Goal: Transaction & Acquisition: Purchase product/service

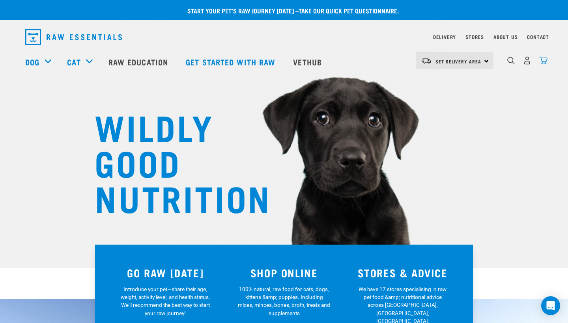
click at [354, 59] on img "dropdown navigation" at bounding box center [543, 60] width 8 height 8
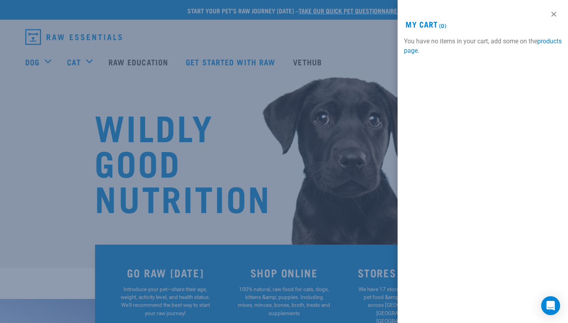
click at [354, 61] on div at bounding box center [284, 161] width 568 height 323
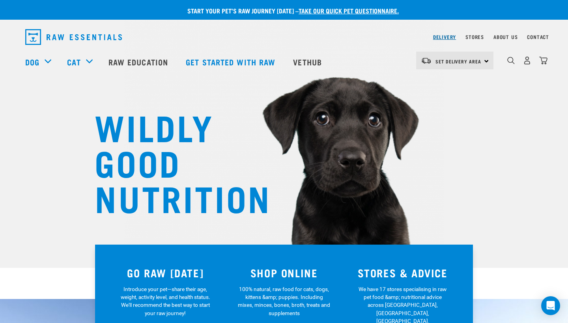
click at [354, 36] on link "Delivery" at bounding box center [444, 36] width 23 height 3
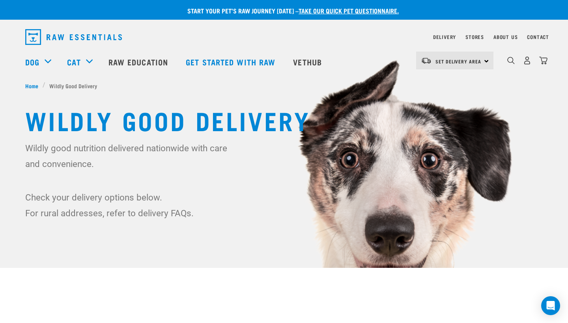
click at [483, 59] on div "Set Delivery Area North Island South Island" at bounding box center [454, 61] width 77 height 18
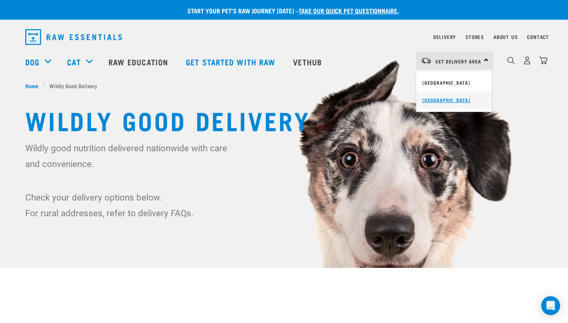
click at [444, 97] on link "[GEOGRAPHIC_DATA]" at bounding box center [454, 99] width 76 height 17
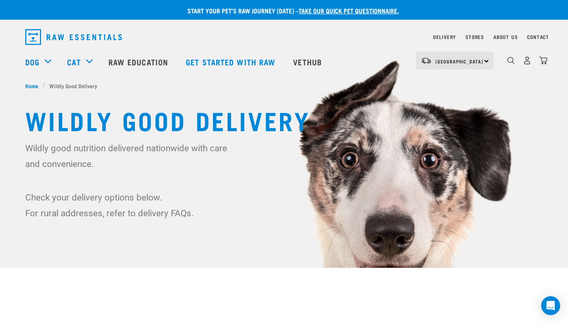
click at [525, 61] on img "dropdown navigation" at bounding box center [527, 60] width 8 height 8
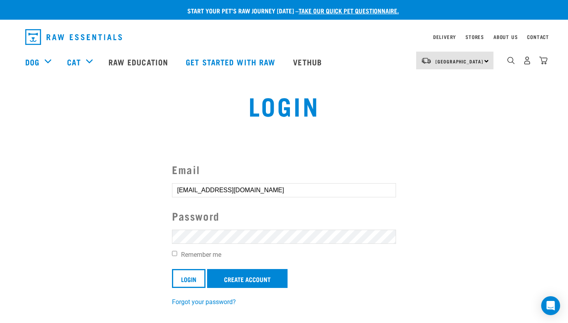
click at [217, 192] on input "jacqui@vethhc.co.nz" at bounding box center [284, 190] width 224 height 14
click at [172, 254] on input "Remember me" at bounding box center [174, 253] width 5 height 5
checkbox input "true"
click at [233, 284] on link "Create Account" at bounding box center [247, 278] width 80 height 19
click at [184, 279] on input "Login" at bounding box center [189, 278] width 34 height 19
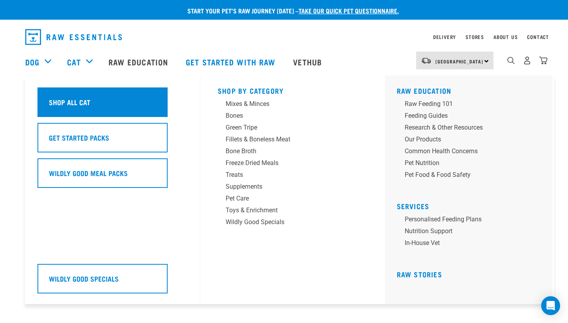
click at [78, 97] on h5 "Shop All Cat" at bounding box center [69, 102] width 41 height 10
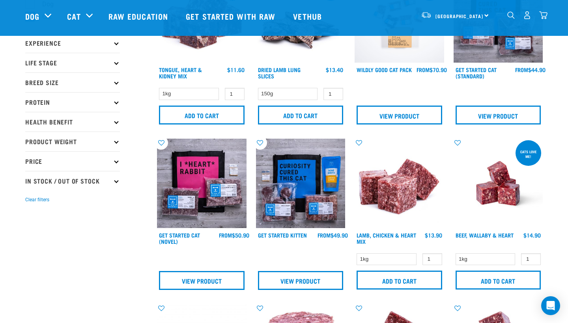
scroll to position [83, 0]
click at [533, 261] on input "0" at bounding box center [531, 259] width 20 height 12
click at [533, 256] on input "1" at bounding box center [531, 259] width 20 height 12
type input "2"
click at [533, 256] on input "2" at bounding box center [531, 259] width 20 height 12
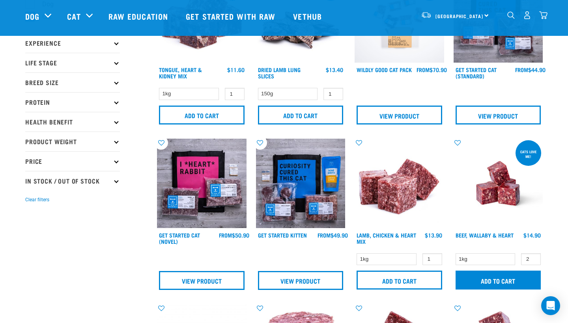
click at [511, 278] on input "Add to cart" at bounding box center [498, 280] width 86 height 19
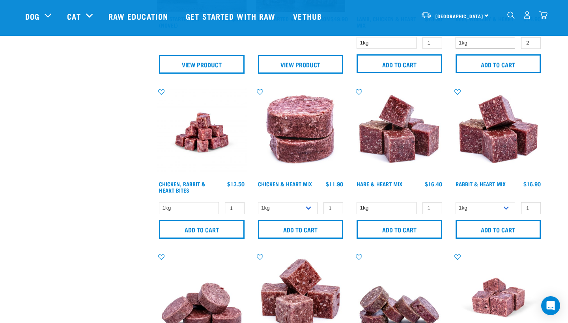
scroll to position [303, 0]
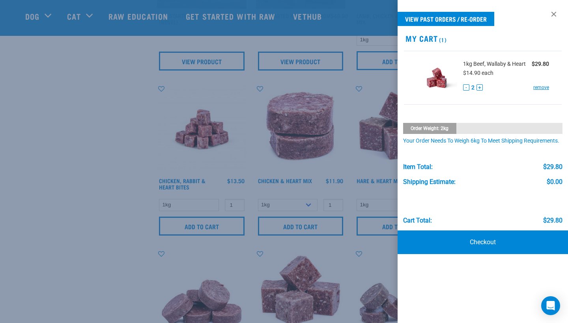
click at [352, 160] on div at bounding box center [284, 161] width 568 height 323
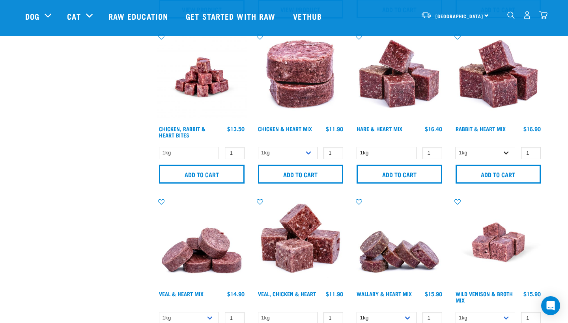
scroll to position [363, 0]
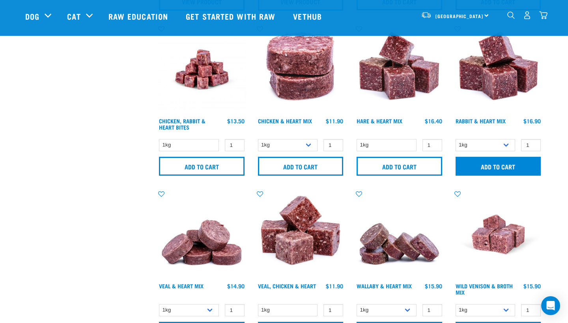
click at [499, 164] on input "Add to cart" at bounding box center [498, 166] width 86 height 19
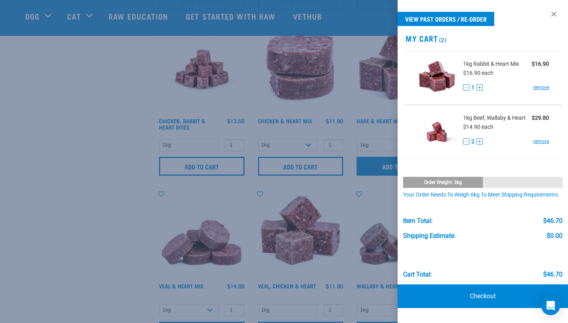
click at [389, 165] on div at bounding box center [284, 161] width 568 height 323
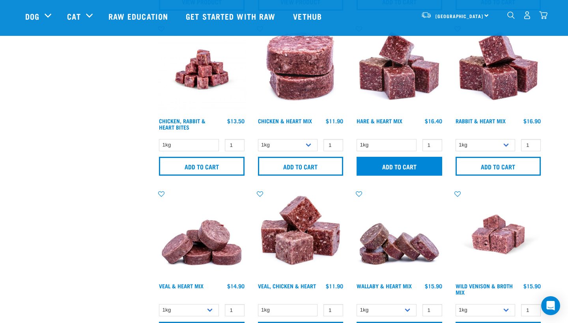
click at [389, 165] on input "Add to cart" at bounding box center [399, 166] width 86 height 19
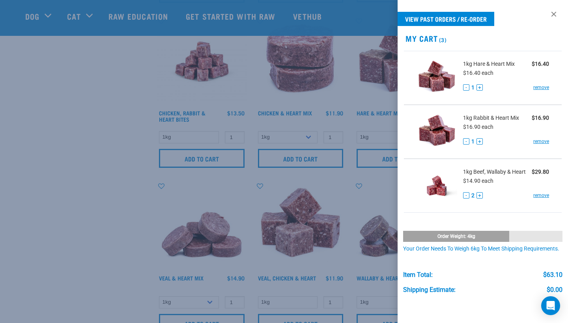
scroll to position [371, 0]
click at [338, 195] on div at bounding box center [284, 161] width 568 height 323
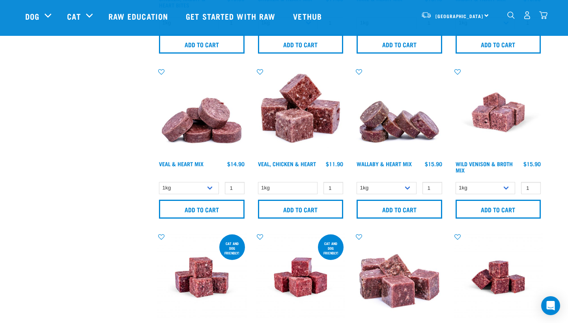
scroll to position [485, 0]
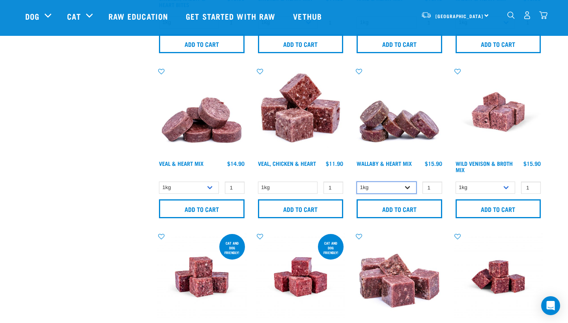
select select "767"
type input "2"
click at [434, 185] on input "2" at bounding box center [432, 188] width 20 height 12
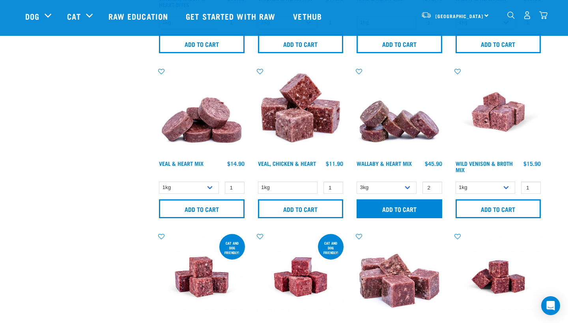
click at [419, 206] on input "Add to cart" at bounding box center [399, 208] width 86 height 19
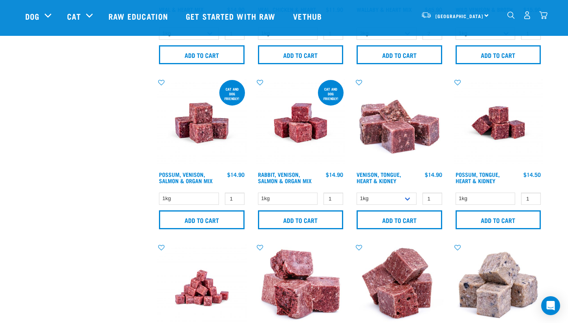
scroll to position [640, 0]
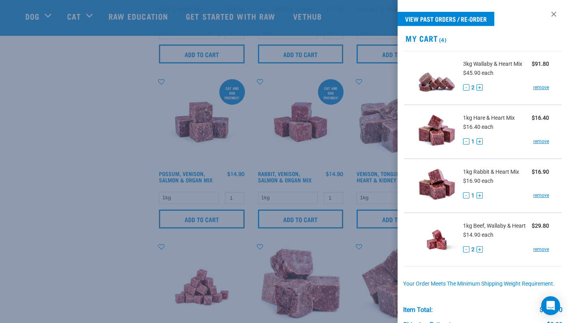
click at [98, 236] on div at bounding box center [284, 161] width 568 height 323
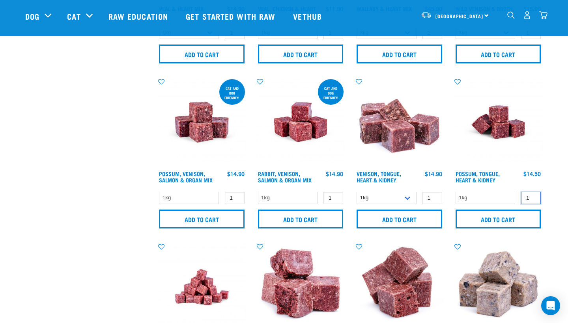
type input "2"
click at [531, 197] on input "2" at bounding box center [531, 198] width 20 height 12
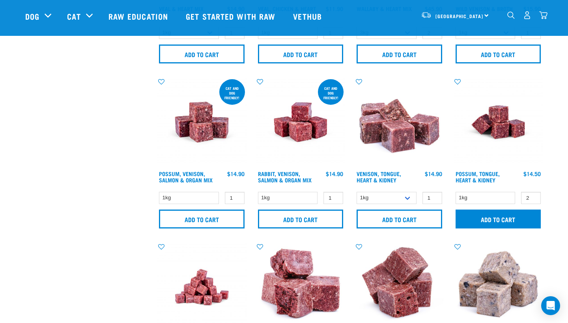
click at [512, 217] on input "Add to cart" at bounding box center [498, 219] width 86 height 19
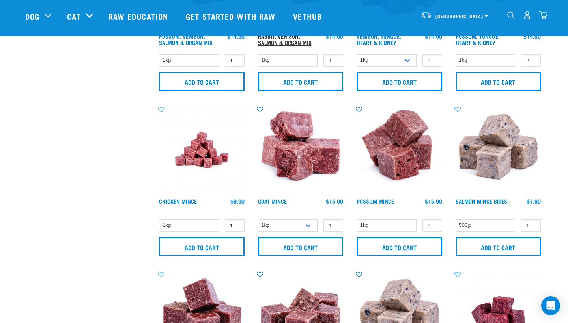
scroll to position [778, 0]
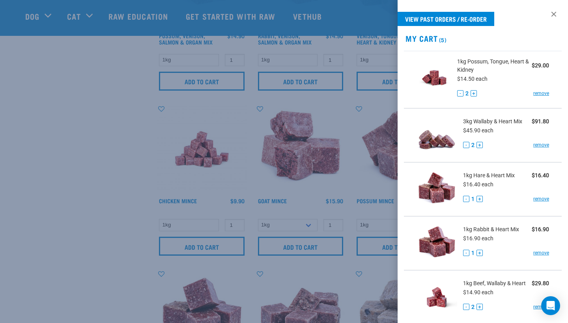
click at [78, 222] on div at bounding box center [284, 161] width 568 height 323
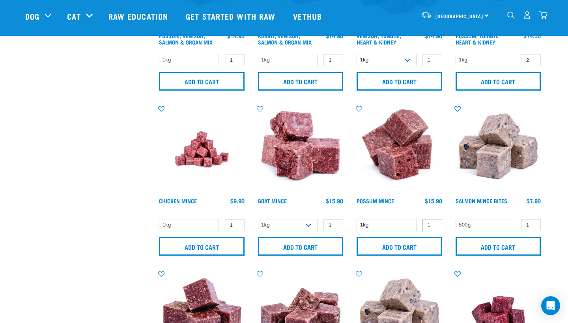
type input "2"
click at [435, 224] on input "2" at bounding box center [432, 225] width 20 height 12
click at [412, 244] on input "Add to cart" at bounding box center [399, 246] width 86 height 19
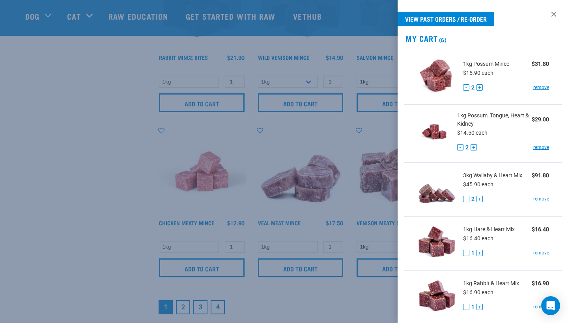
scroll to position [1091, 0]
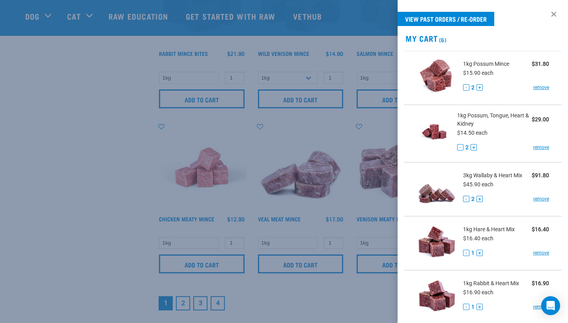
click at [38, 185] on div at bounding box center [284, 161] width 568 height 323
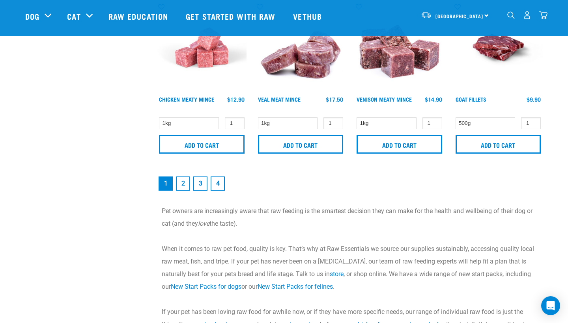
scroll to position [1213, 0]
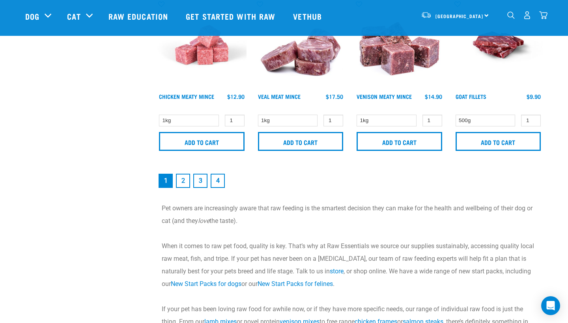
click at [182, 184] on link "2" at bounding box center [183, 181] width 14 height 14
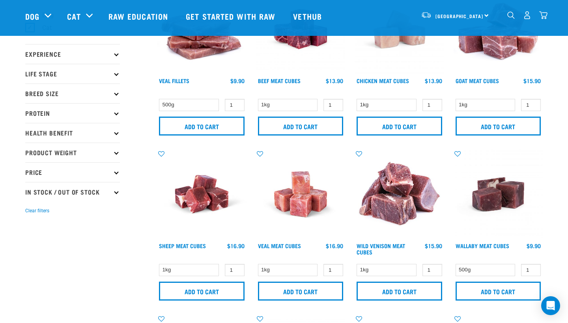
scroll to position [73, 0]
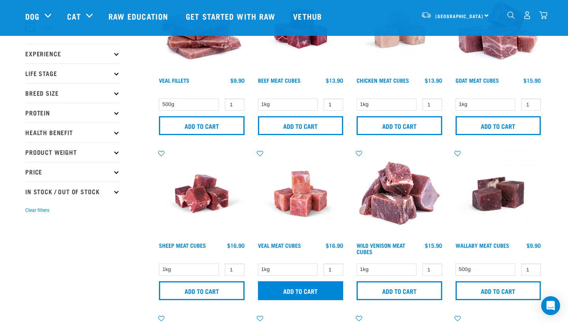
click at [296, 292] on input "Add to cart" at bounding box center [301, 290] width 86 height 19
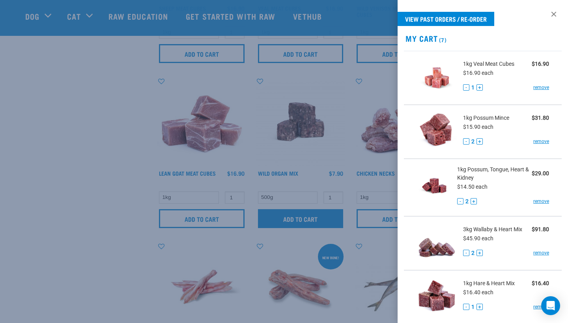
scroll to position [325, 0]
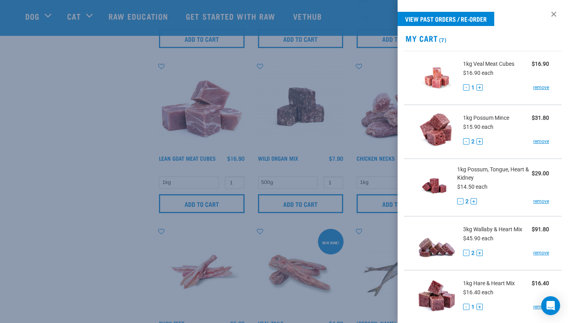
click at [50, 262] on div at bounding box center [284, 161] width 568 height 323
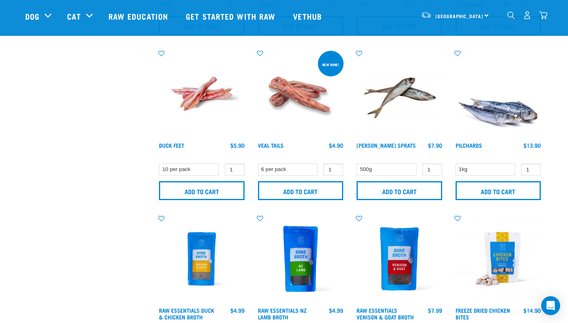
scroll to position [519, 0]
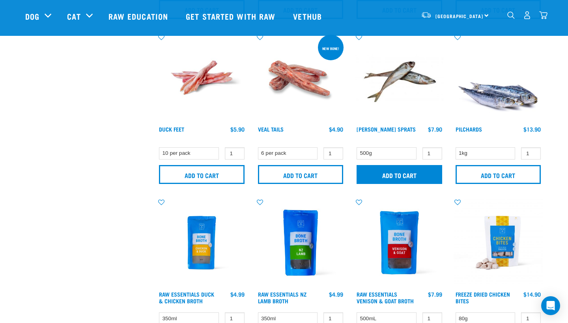
click at [402, 174] on input "Add to cart" at bounding box center [399, 174] width 86 height 19
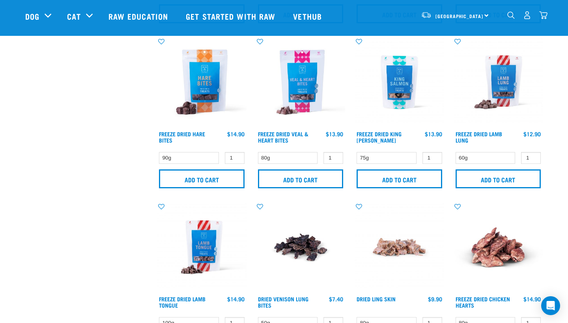
scroll to position [847, 0]
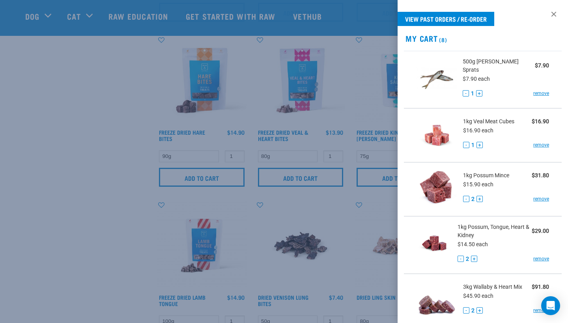
click at [122, 220] on div at bounding box center [284, 161] width 568 height 323
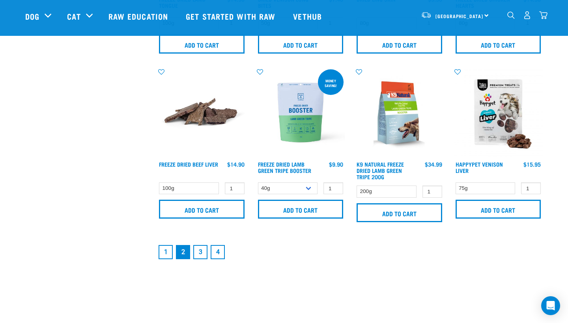
scroll to position [1164, 0]
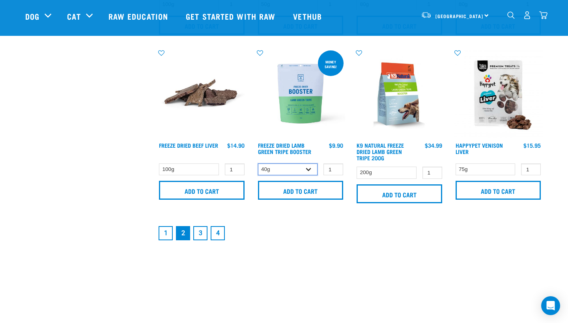
select select "348055"
click at [334, 170] on input "2" at bounding box center [333, 170] width 20 height 12
type input "3"
click at [334, 170] on input "3" at bounding box center [333, 170] width 20 height 12
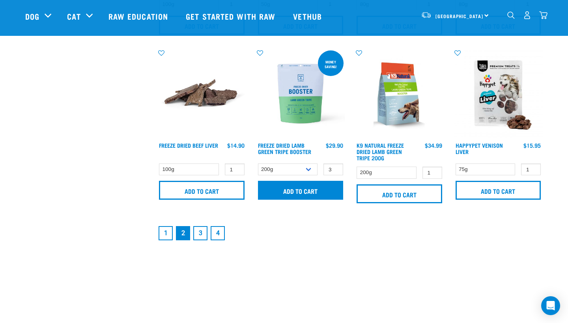
click at [295, 196] on input "Add to cart" at bounding box center [301, 190] width 86 height 19
click at [0, 234] on article "There are 1 items left in stock of Freeze Dried Lamb Green Tripe Booster, pleas…" at bounding box center [0, 161] width 0 height 323
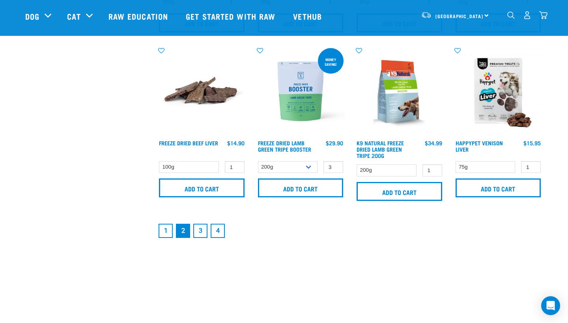
click at [198, 231] on link "3" at bounding box center [200, 231] width 14 height 14
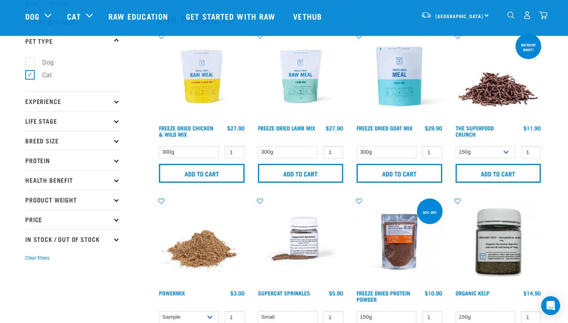
scroll to position [26, 0]
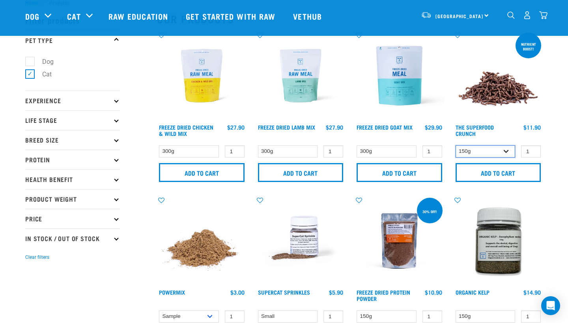
select select "31261"
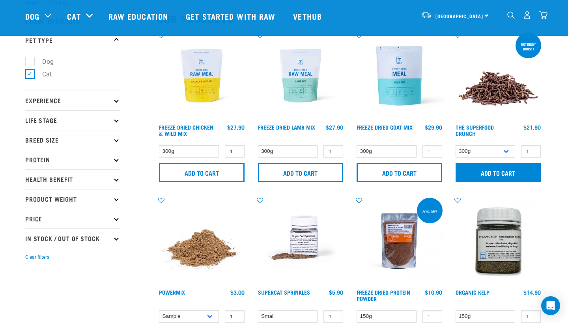
click at [475, 169] on input "Add to cart" at bounding box center [498, 172] width 86 height 19
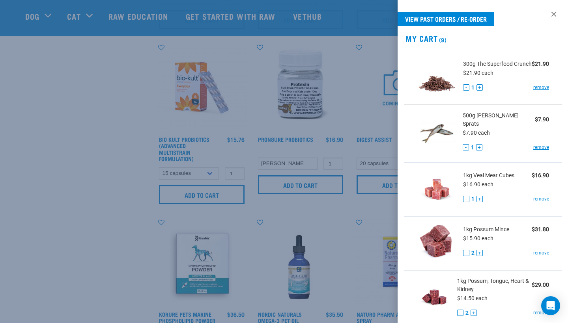
scroll to position [362, 0]
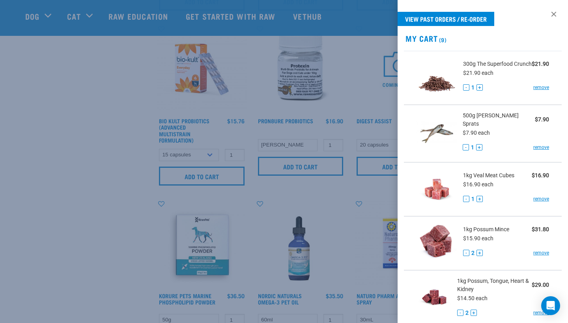
click at [44, 222] on div at bounding box center [284, 161] width 568 height 323
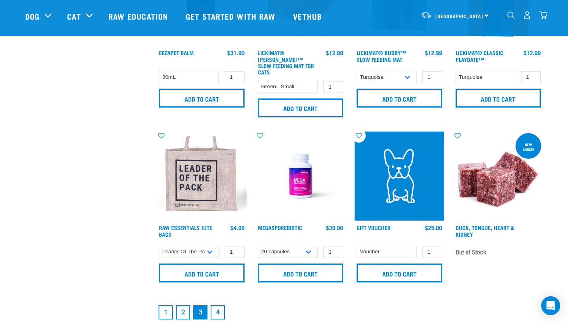
scroll to position [1105, 0]
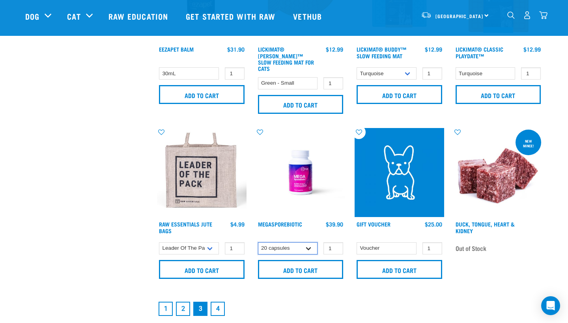
select select "436975"
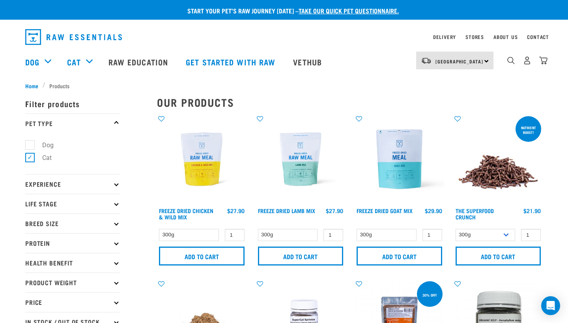
scroll to position [0, 0]
click at [30, 159] on label "Cat" at bounding box center [42, 158] width 25 height 10
click at [28, 159] on input "Cat" at bounding box center [27, 156] width 5 height 5
checkbox input "false"
click at [30, 146] on label "Dog" at bounding box center [43, 145] width 27 height 10
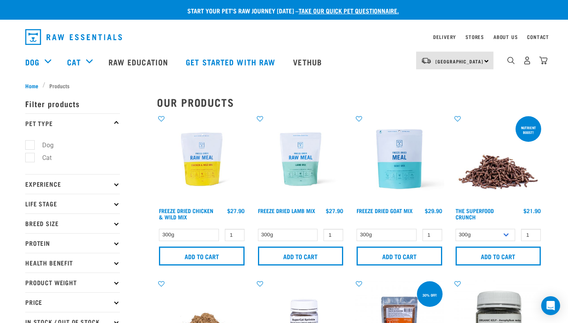
click at [30, 146] on input "Dog" at bounding box center [27, 143] width 5 height 5
checkbox input "true"
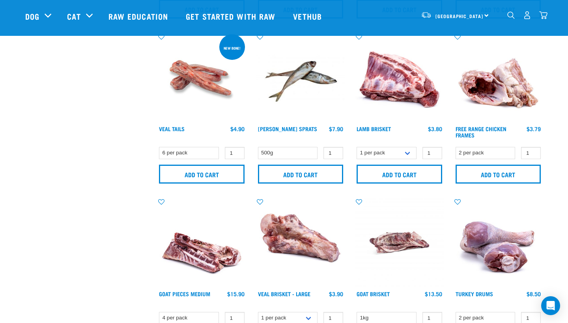
scroll to position [331, 0]
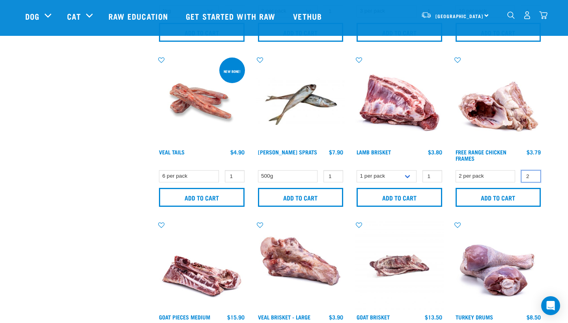
click at [534, 174] on input "2" at bounding box center [531, 176] width 20 height 12
click at [534, 174] on input "3" at bounding box center [531, 176] width 20 height 12
type input "4"
click at [534, 174] on input "4" at bounding box center [531, 176] width 20 height 12
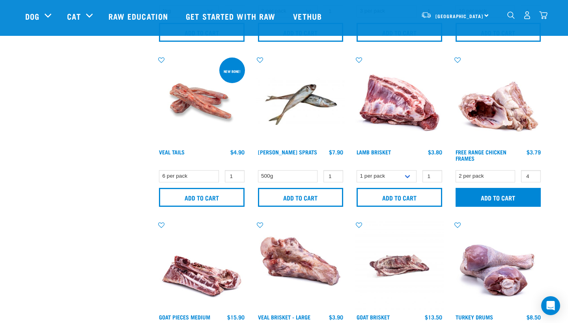
click at [505, 191] on input "Add to cart" at bounding box center [498, 197] width 86 height 19
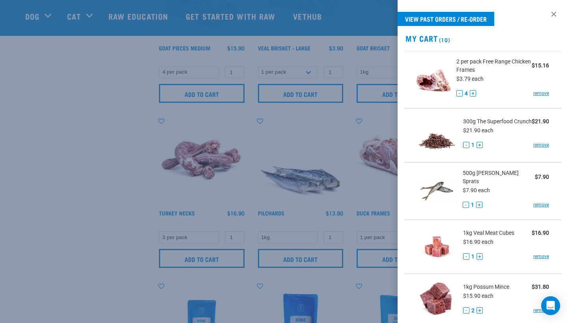
scroll to position [605, 0]
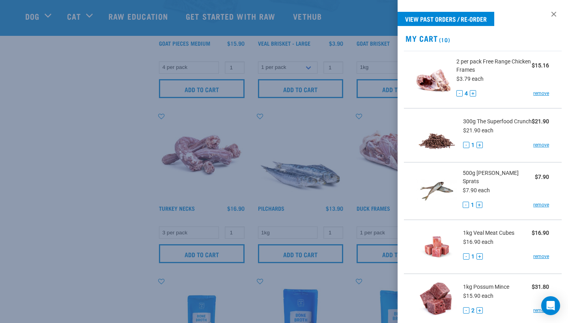
click at [319, 268] on div at bounding box center [284, 161] width 568 height 323
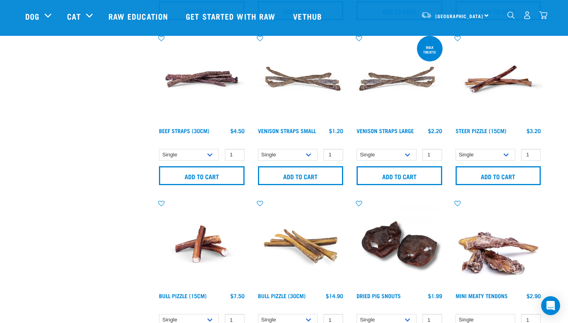
scroll to position [1017, 0]
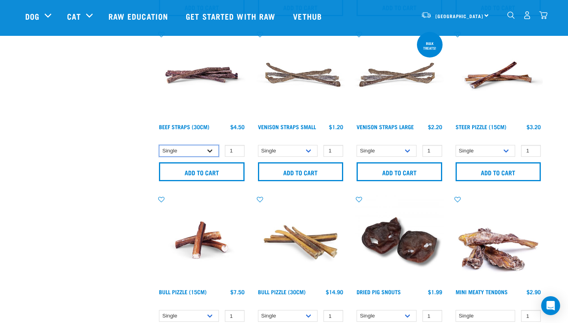
select select "725"
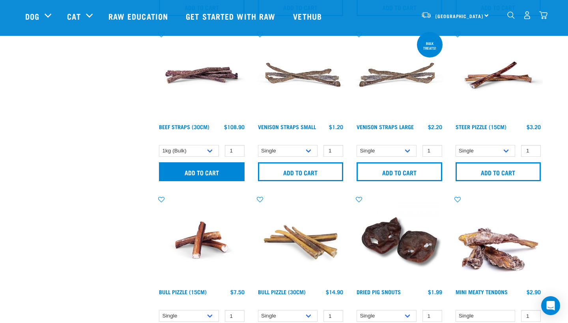
click at [206, 178] on input "Add to cart" at bounding box center [202, 171] width 86 height 19
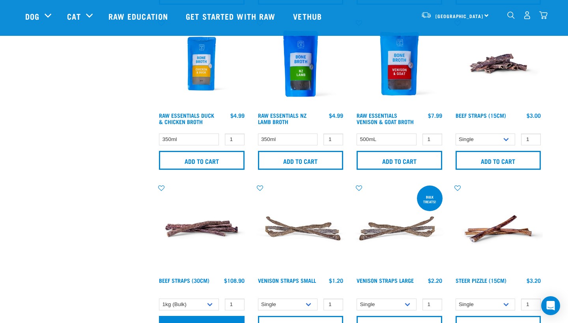
scroll to position [836, 0]
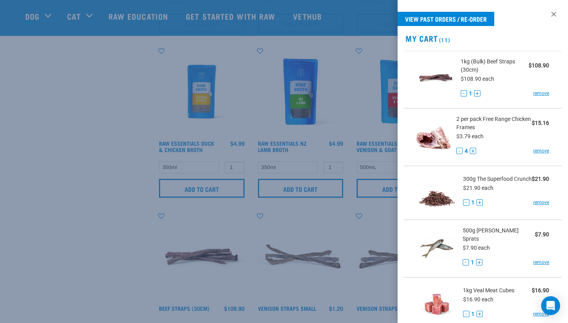
click at [374, 221] on div at bounding box center [284, 161] width 568 height 323
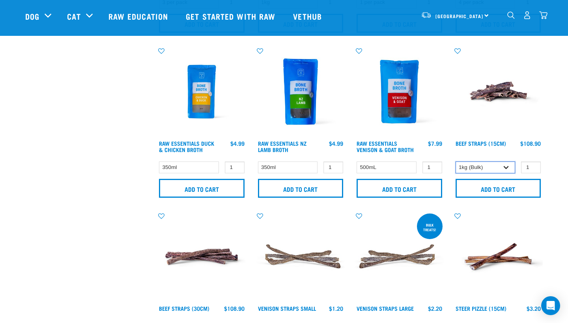
select select "251919"
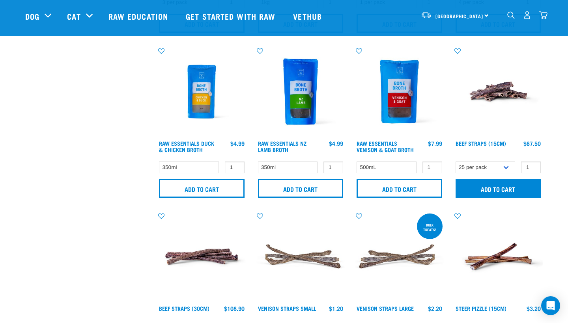
click at [502, 186] on input "Add to cart" at bounding box center [498, 188] width 86 height 19
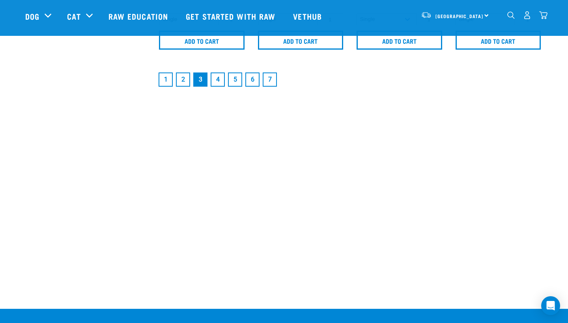
scroll to position [1315, 0]
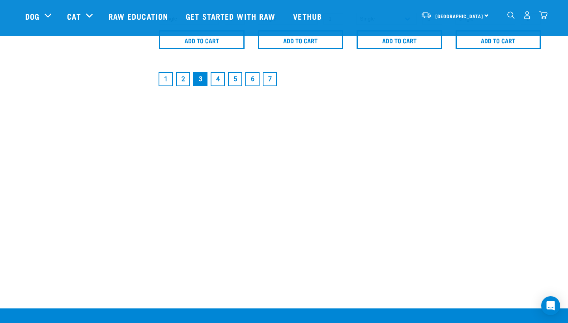
click at [219, 82] on link "4" at bounding box center [217, 79] width 14 height 14
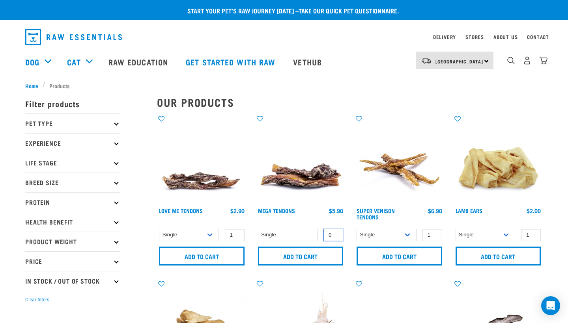
click at [333, 237] on input "0" at bounding box center [333, 235] width 20 height 12
type input "1"
click at [335, 232] on input "1" at bounding box center [333, 235] width 20 height 12
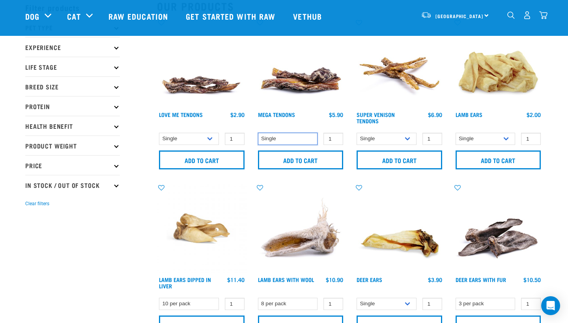
scroll to position [66, 0]
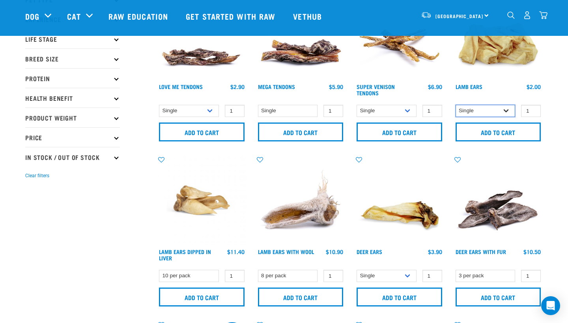
select select "800"
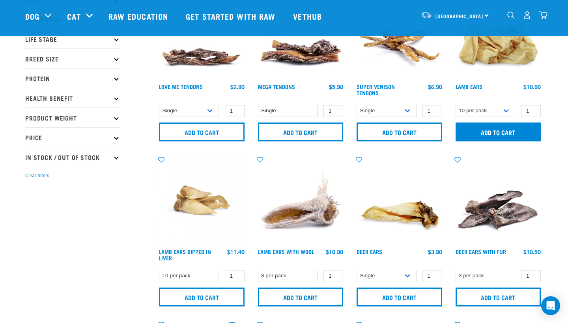
click at [494, 132] on input "Add to cart" at bounding box center [498, 132] width 86 height 19
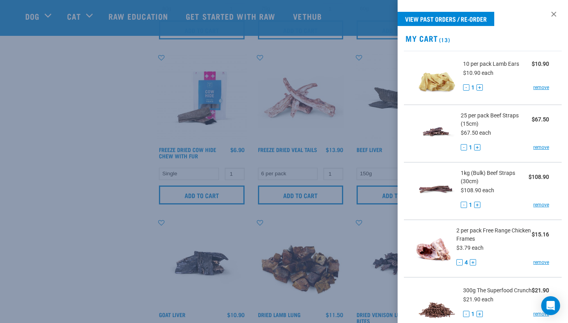
scroll to position [829, 0]
click at [376, 213] on div at bounding box center [284, 161] width 568 height 323
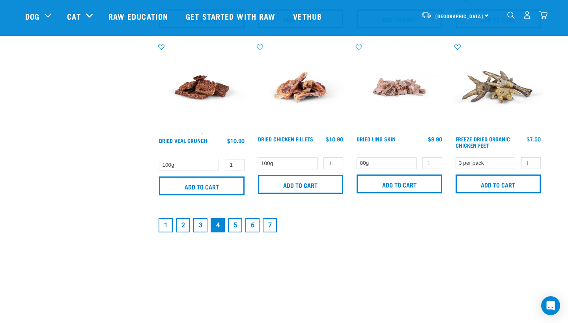
scroll to position [1209, 0]
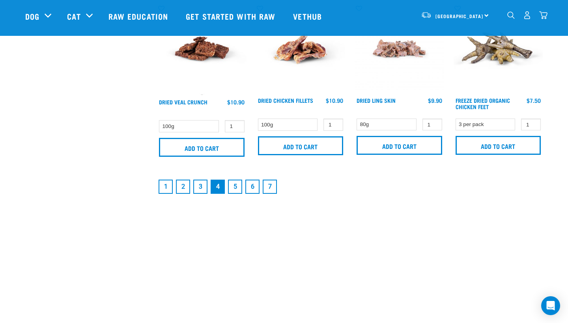
click at [233, 187] on link "5" at bounding box center [235, 187] width 14 height 14
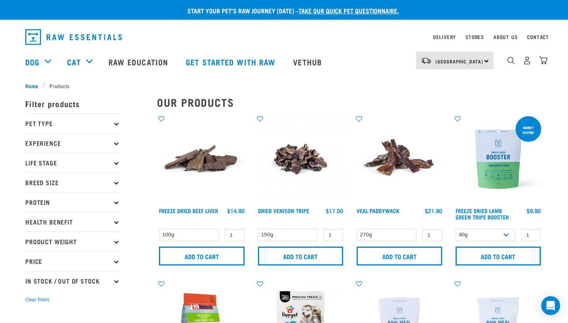
scroll to position [3, 0]
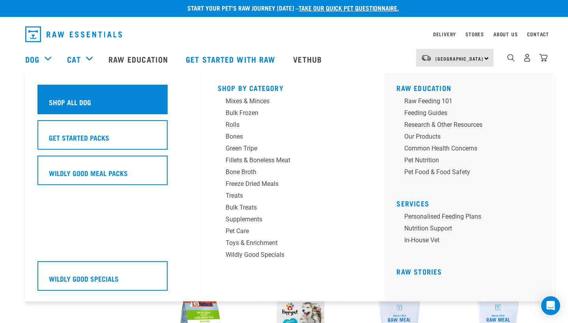
click at [68, 97] on h5 "Shop All Dog" at bounding box center [70, 102] width 42 height 10
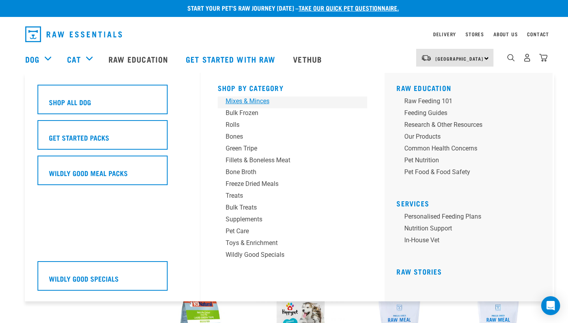
click at [254, 97] on div "Mixes & Minces" at bounding box center [286, 101] width 123 height 9
click at [254, 101] on div "Mixes & Minces" at bounding box center [286, 101] width 123 height 9
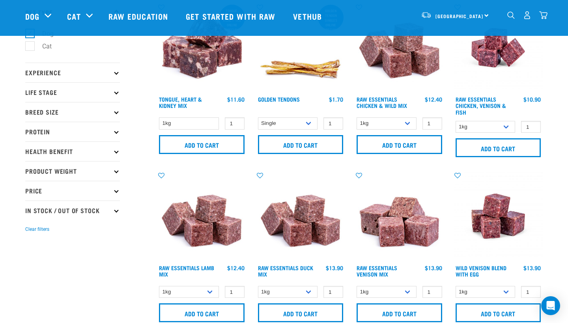
scroll to position [54, 0]
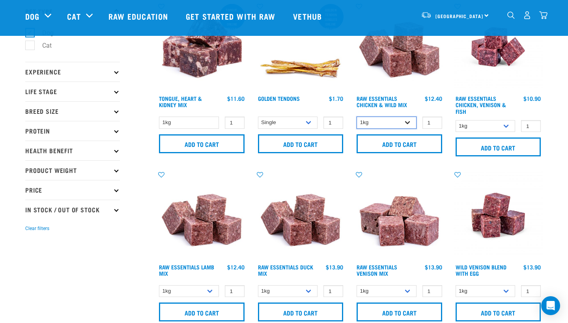
select select "14881"
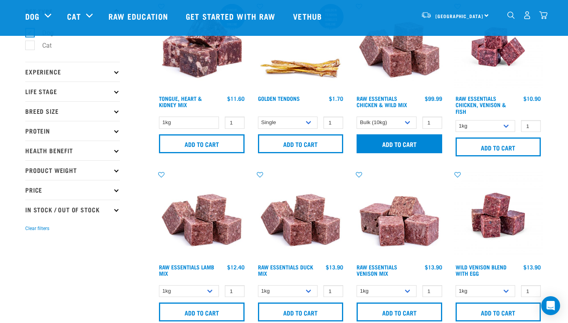
click at [392, 146] on input "Add to cart" at bounding box center [399, 143] width 86 height 19
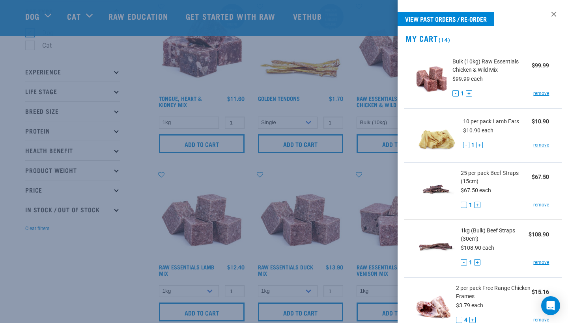
click at [339, 168] on div at bounding box center [284, 161] width 568 height 323
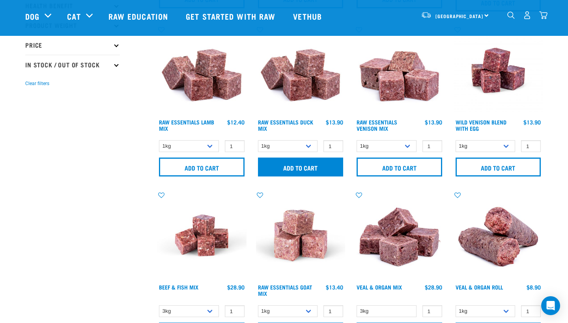
scroll to position [199, 0]
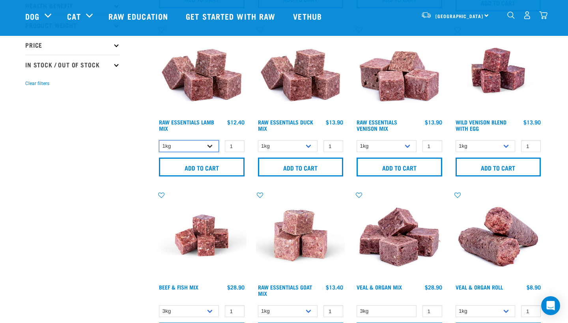
select select "341961"
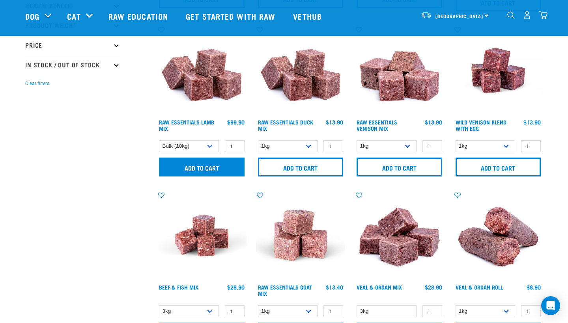
click at [208, 166] on input "Add to cart" at bounding box center [202, 167] width 86 height 19
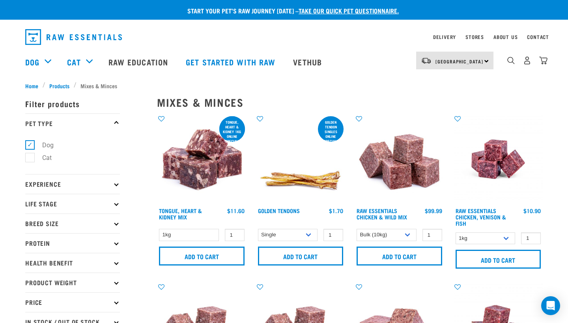
scroll to position [0, 0]
click at [541, 63] on img "dropdown navigation" at bounding box center [543, 60] width 8 height 8
click at [542, 58] on img "dropdown navigation" at bounding box center [543, 60] width 8 height 8
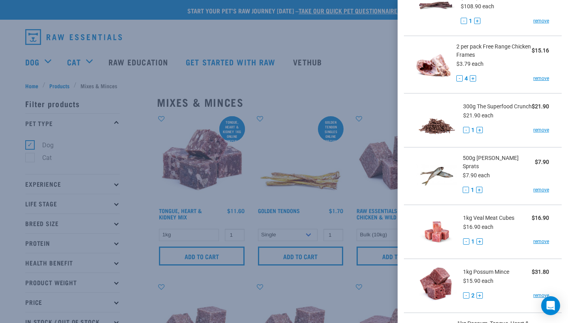
scroll to position [302, 0]
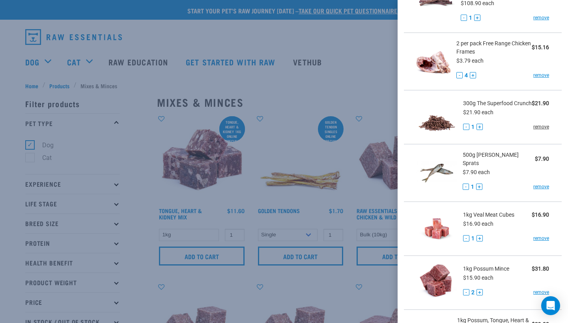
click at [541, 130] on link "remove" at bounding box center [541, 126] width 16 height 7
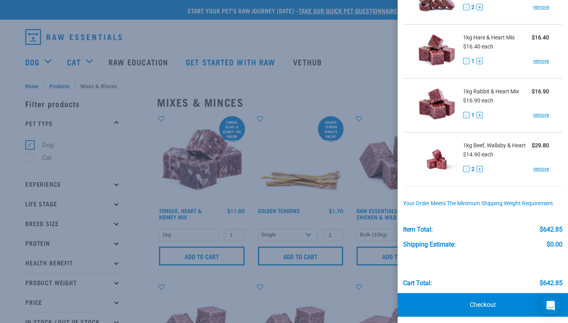
scroll to position [645, 0]
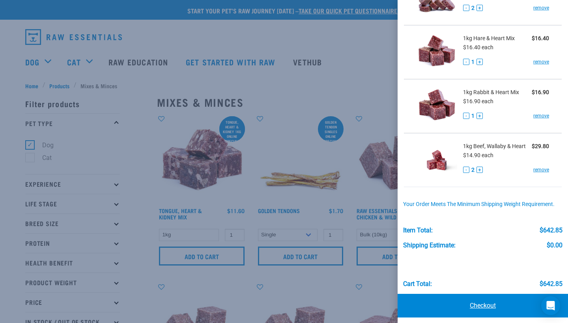
click at [487, 302] on link "Checkout" at bounding box center [482, 306] width 170 height 24
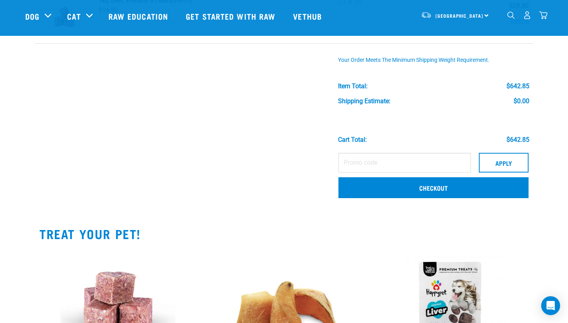
scroll to position [755, 0]
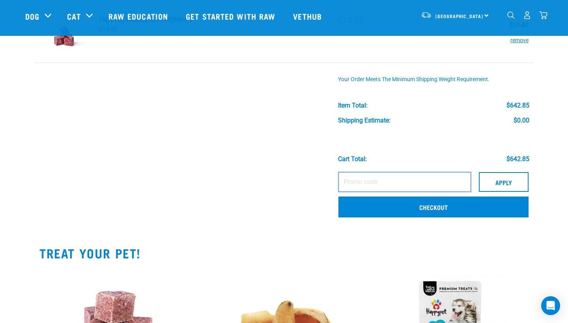
click at [338, 181] on input "text" at bounding box center [404, 182] width 132 height 20
type input "JACQUI15"
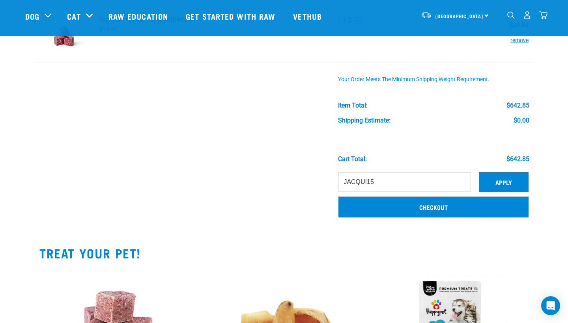
click at [479, 179] on button "Apply" at bounding box center [504, 182] width 50 height 20
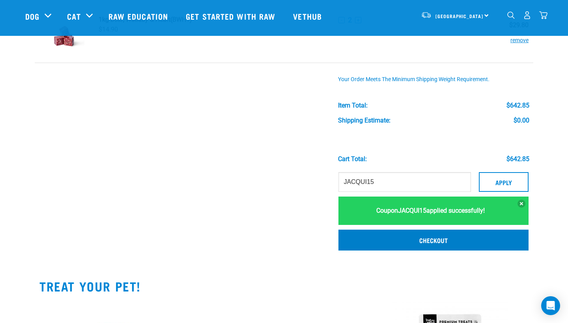
click at [360, 242] on link "Checkout" at bounding box center [433, 240] width 190 height 20
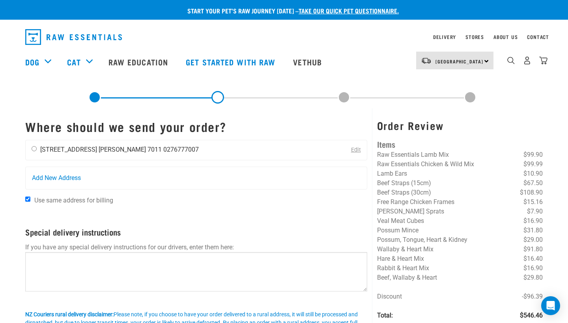
click at [34, 150] on input "radio" at bounding box center [34, 148] width 5 height 5
radio input "true"
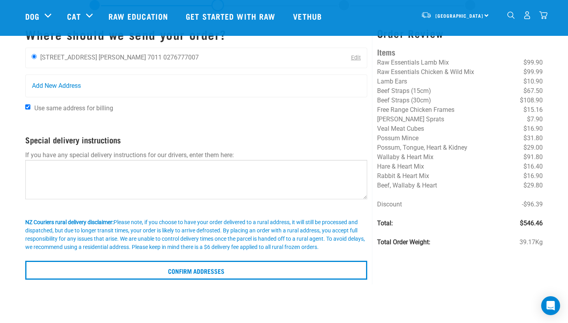
scroll to position [43, 0]
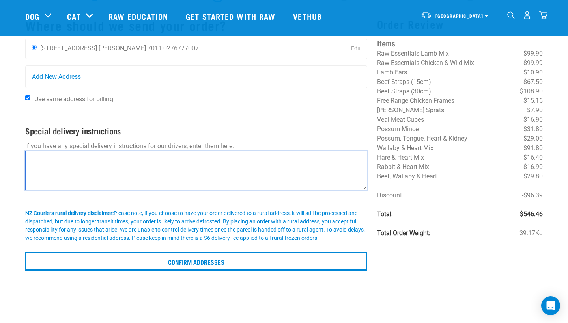
click at [112, 177] on textarea at bounding box center [196, 170] width 342 height 39
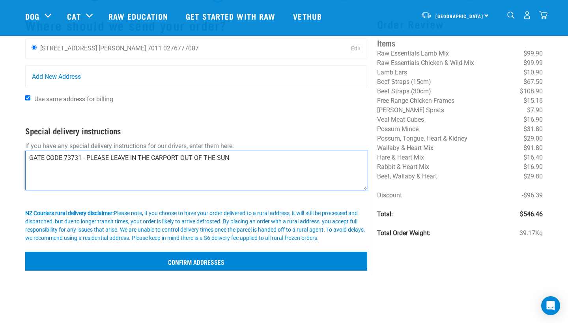
type textarea "GATE CODE 73731 - PLEASE LEAVE IN THE CARPORT OUT OF THE SUN"
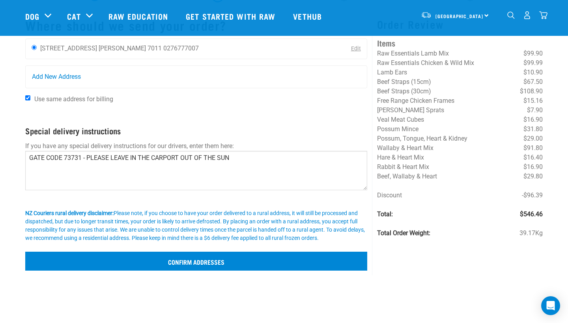
click at [181, 265] on input "Confirm addresses" at bounding box center [196, 261] width 342 height 19
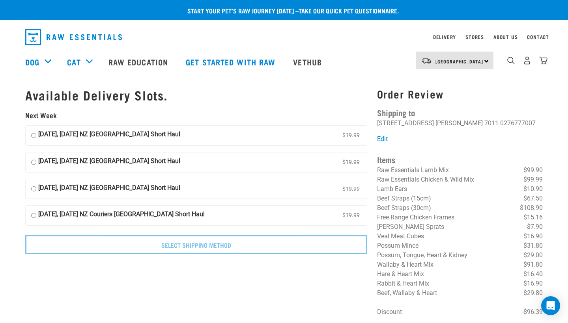
click at [34, 131] on input "[DATE], [DATE] NZ [GEOGRAPHIC_DATA] Short Haul $19.99" at bounding box center [33, 136] width 5 height 12
radio input "true"
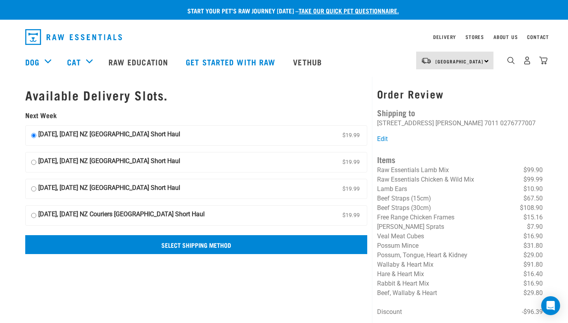
click at [238, 243] on input "Select Shipping Method" at bounding box center [196, 244] width 342 height 19
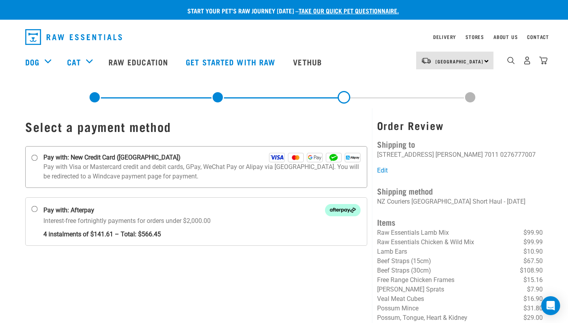
click at [34, 157] on input "Pay with: New Credit Card ([GEOGRAPHIC_DATA])" at bounding box center [35, 158] width 6 height 6
radio input "true"
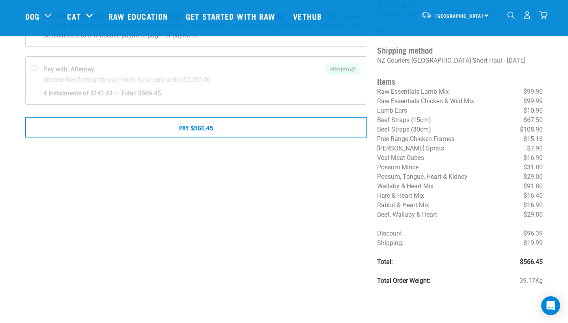
scroll to position [84, 0]
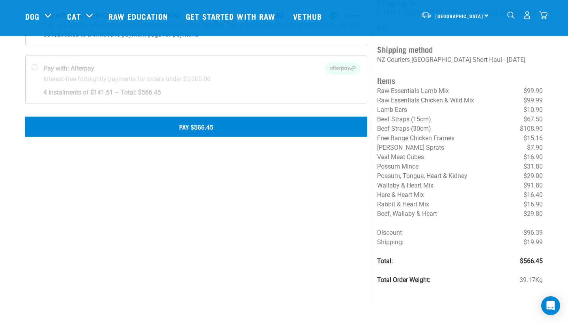
click at [171, 122] on button "Pay $566.45" at bounding box center [196, 127] width 342 height 20
